Goal: Information Seeking & Learning: Learn about a topic

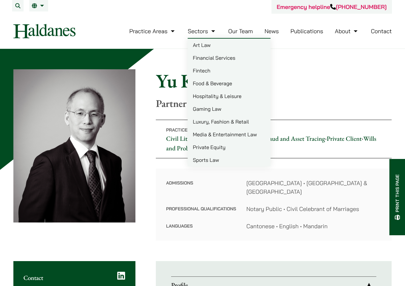
click at [240, 29] on link "Our Team" at bounding box center [240, 30] width 25 height 7
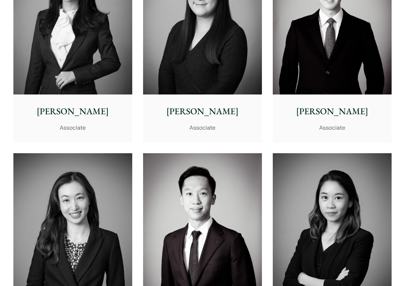
scroll to position [2041, 0]
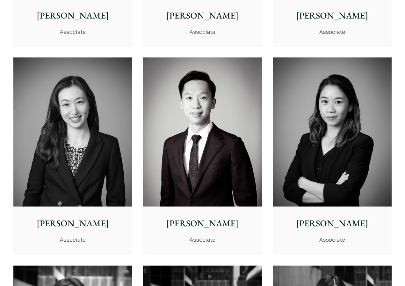
click at [108, 159] on img at bounding box center [72, 131] width 119 height 149
